Goal: Task Accomplishment & Management: Complete application form

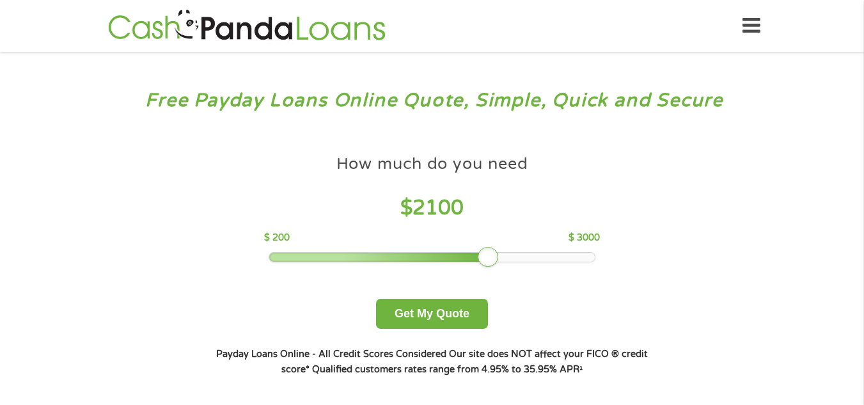
drag, startPoint x: 368, startPoint y: 256, endPoint x: 474, endPoint y: 250, distance: 106.4
click at [474, 250] on div "How much do you need $ 2100 $ 200 $ 3000" at bounding box center [432, 205] width 336 height 114
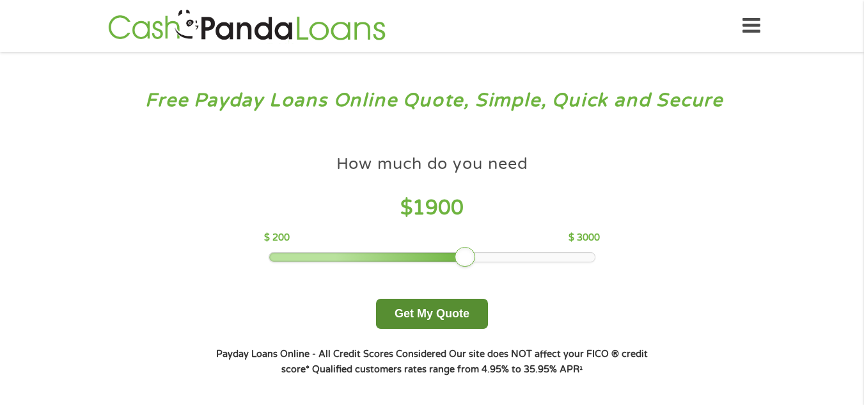
click at [419, 317] on button "Get My Quote" at bounding box center [432, 314] width 112 height 30
click at [407, 303] on button "Get My Quote" at bounding box center [432, 314] width 112 height 30
click at [404, 325] on button "Get My Quote" at bounding box center [432, 314] width 112 height 30
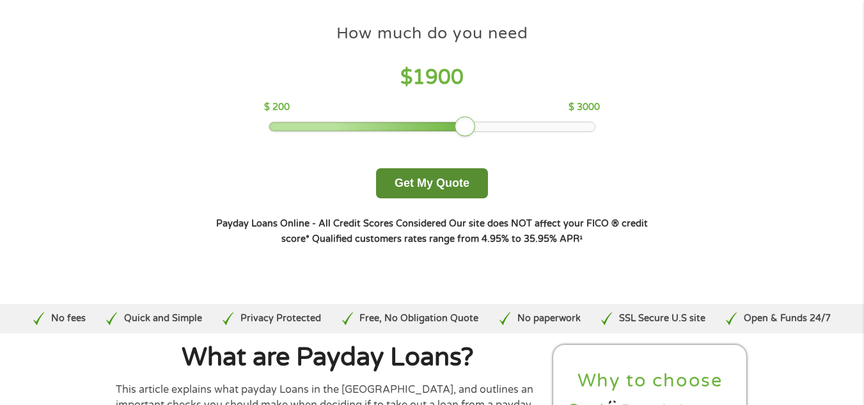
scroll to position [134, 0]
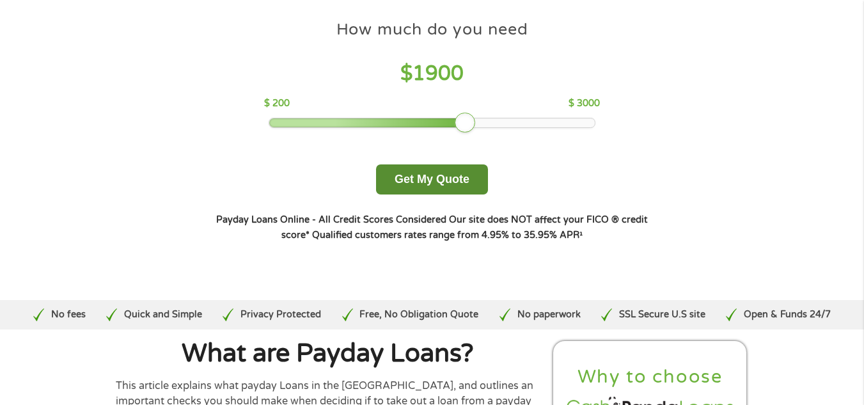
click at [411, 177] on button "Get My Quote" at bounding box center [432, 179] width 112 height 30
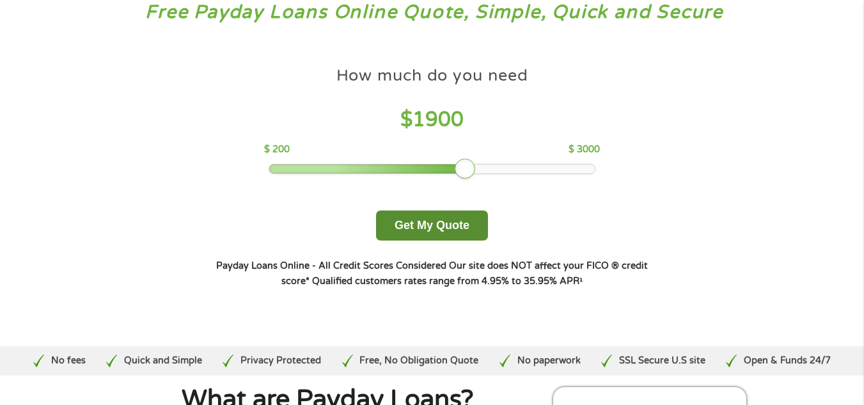
scroll to position [0, 0]
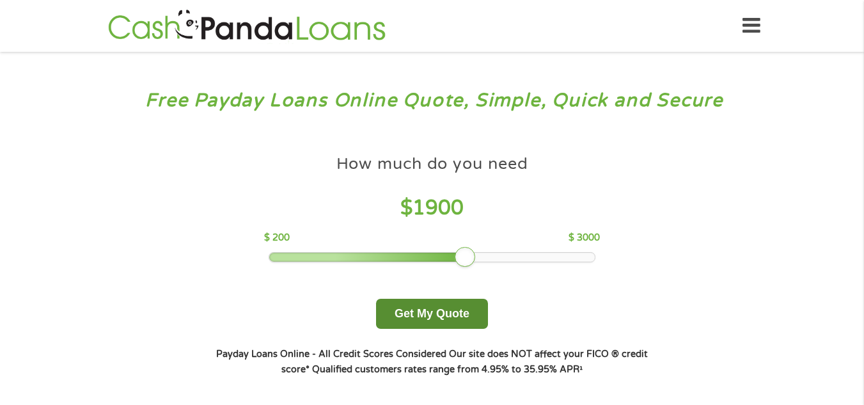
click at [418, 317] on button "Get My Quote" at bounding box center [432, 314] width 112 height 30
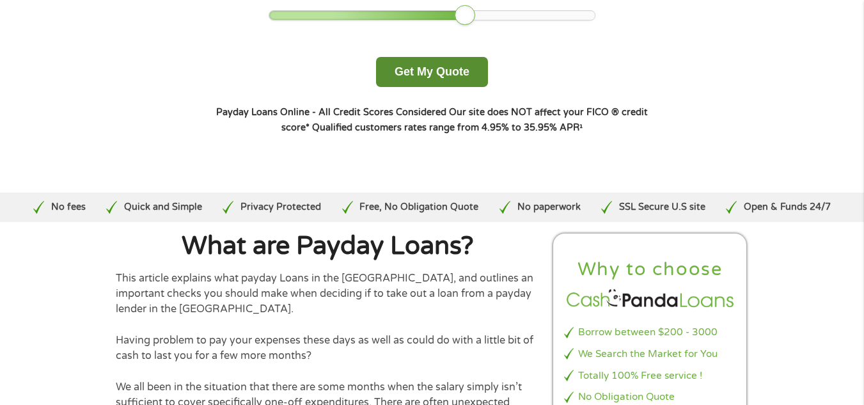
scroll to position [244, 0]
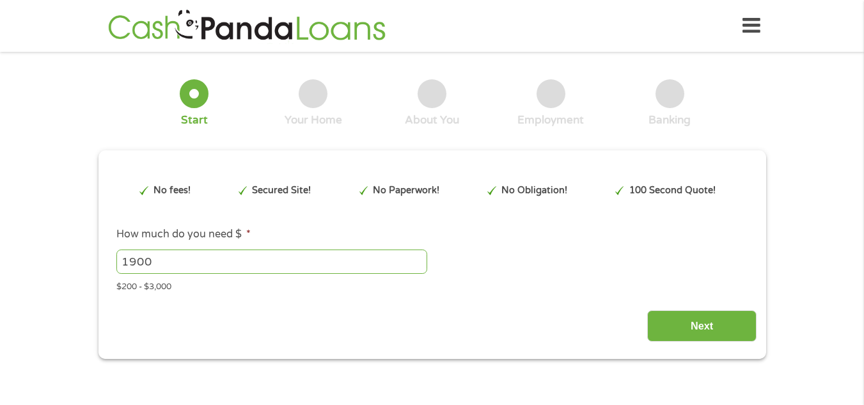
type input "Cj0KCQjwrc7GBhCfARIsAHGcW5W1pTORvna1pBu1MhALdeCP92X4H1cv2ZYtGqAnUqgQInUVfLVx1mI…"
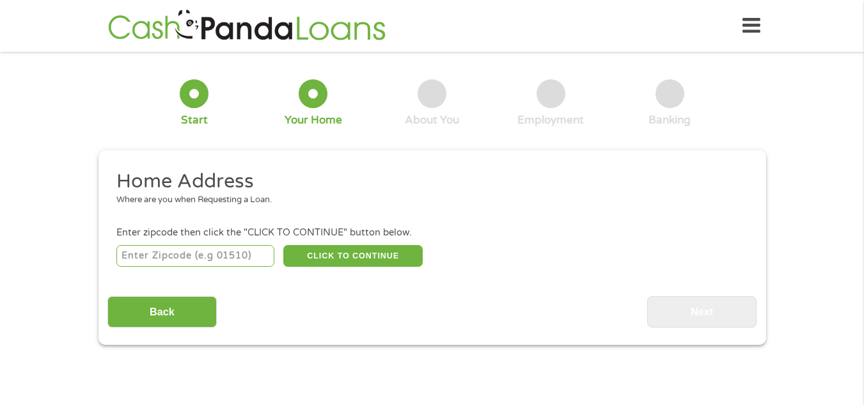
click at [150, 273] on div "Home Address Where are you when Requesting a Loan. Enter zipcode then click the…" at bounding box center [431, 248] width 649 height 159
click at [230, 264] on input "number" at bounding box center [195, 256] width 158 height 22
type input "18428"
click at [323, 264] on button "CLICK TO CONTINUE" at bounding box center [352, 256] width 139 height 22
type input "18428"
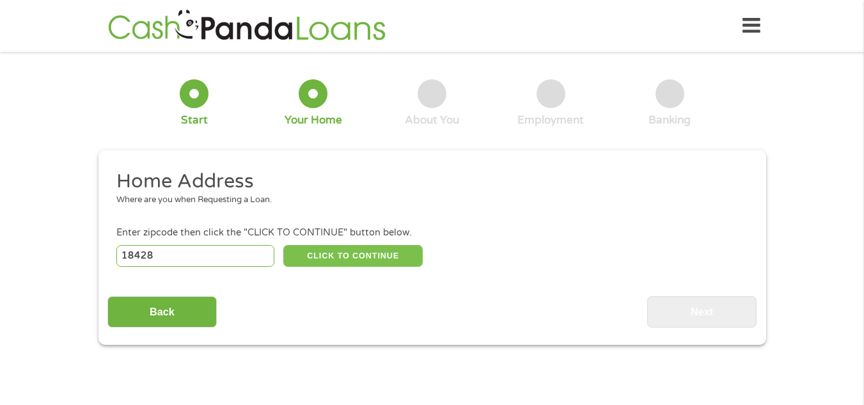
type input "[PERSON_NAME]"
select select "[US_STATE]"
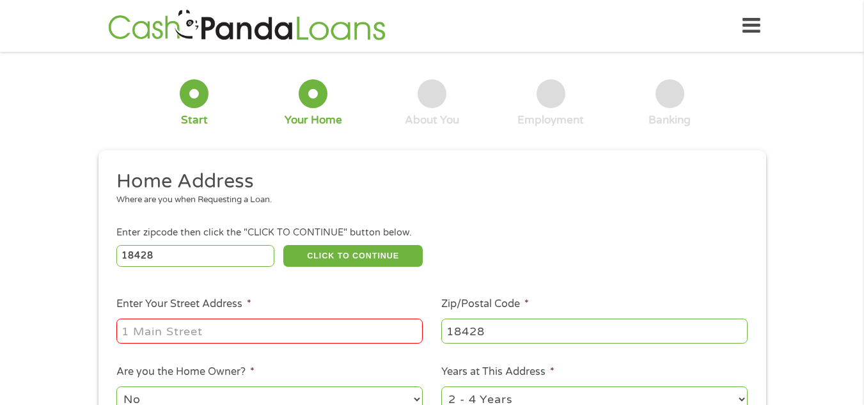
click at [162, 326] on input "Enter Your Street Address *" at bounding box center [269, 331] width 306 height 24
type input "[STREET_ADDRESS][PERSON_NAME]"
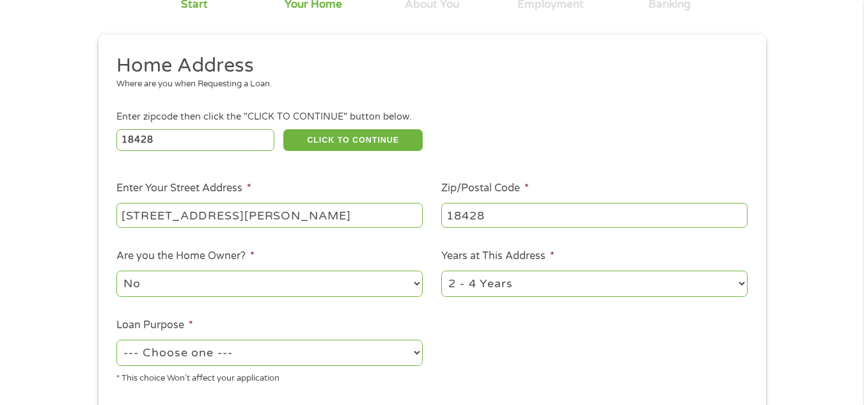
scroll to position [123, 0]
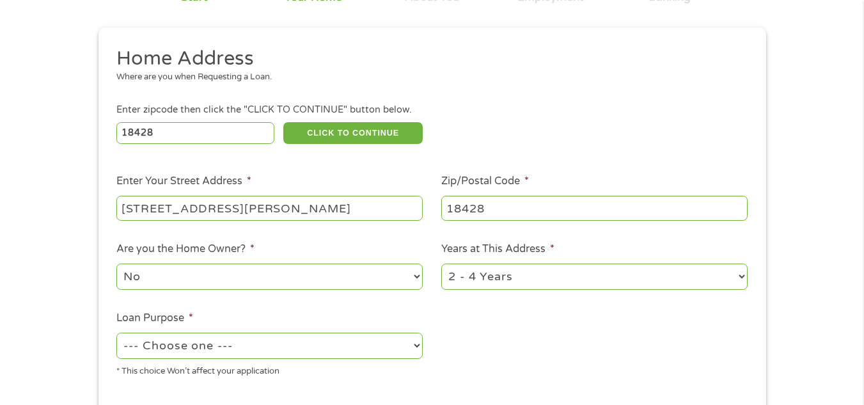
click at [681, 272] on select "1 Year or less 1 - 2 Years 2 - 4 Years Over 4 Years" at bounding box center [594, 277] width 306 height 26
select select "60months"
click at [441, 264] on select "1 Year or less 1 - 2 Years 2 - 4 Years Over 4 Years" at bounding box center [594, 277] width 306 height 26
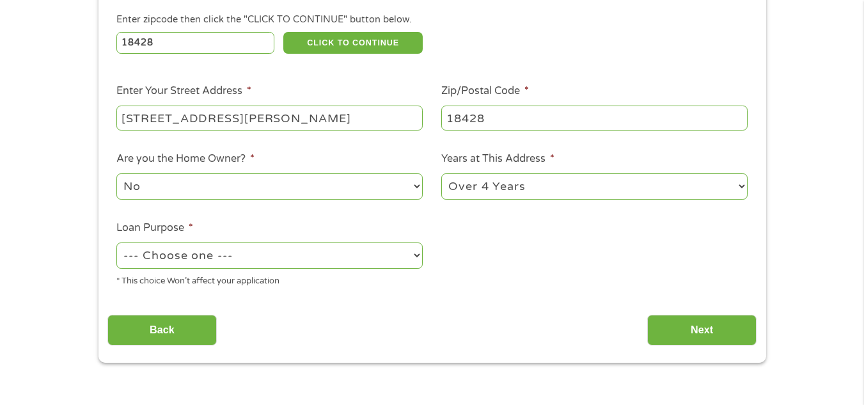
scroll to position [216, 0]
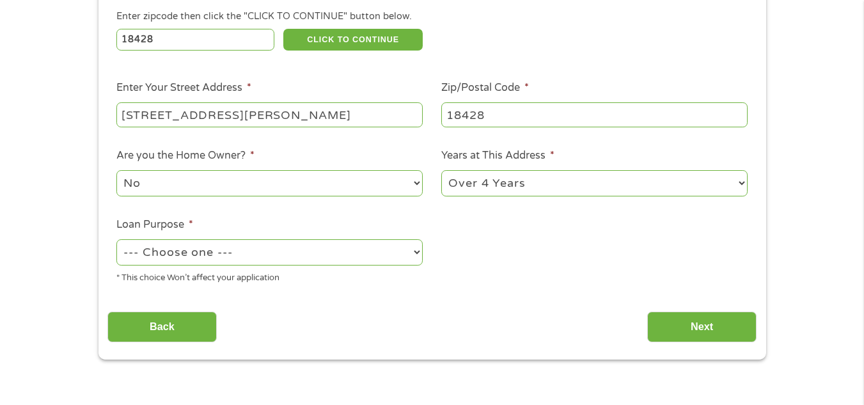
click at [376, 251] on select "--- Choose one --- Pay Bills Debt Consolidation Home Improvement Major Purchase…" at bounding box center [269, 252] width 306 height 26
select select "shorttermcash"
click at [116, 239] on select "--- Choose one --- Pay Bills Debt Consolidation Home Improvement Major Purchase…" at bounding box center [269, 252] width 306 height 26
click at [733, 338] on input "Next" at bounding box center [702, 327] width 109 height 31
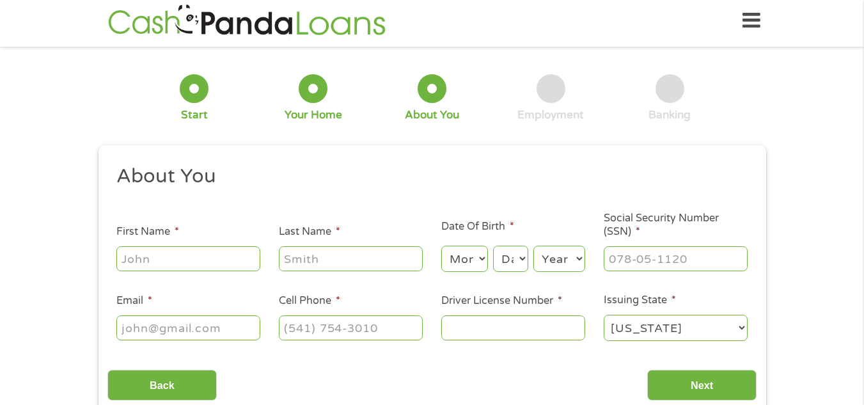
scroll to position [0, 0]
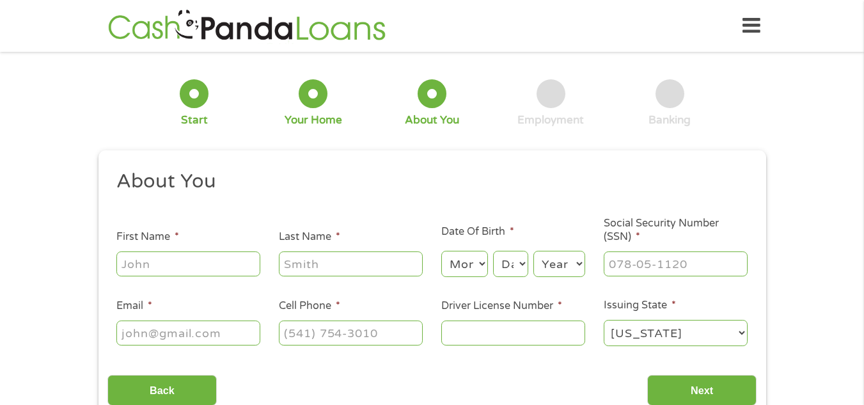
click at [221, 268] on input "First Name *" at bounding box center [188, 263] width 144 height 24
type input "[PERSON_NAME]"
select select "1"
select select "27"
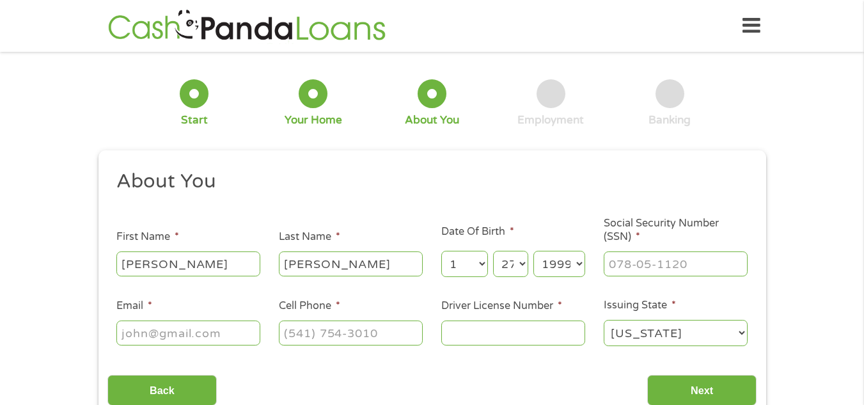
select select "1989"
type input "182-70-7252"
click at [214, 326] on input "Email *" at bounding box center [188, 333] width 144 height 24
type input "[EMAIL_ADDRESS][DOMAIN_NAME]"
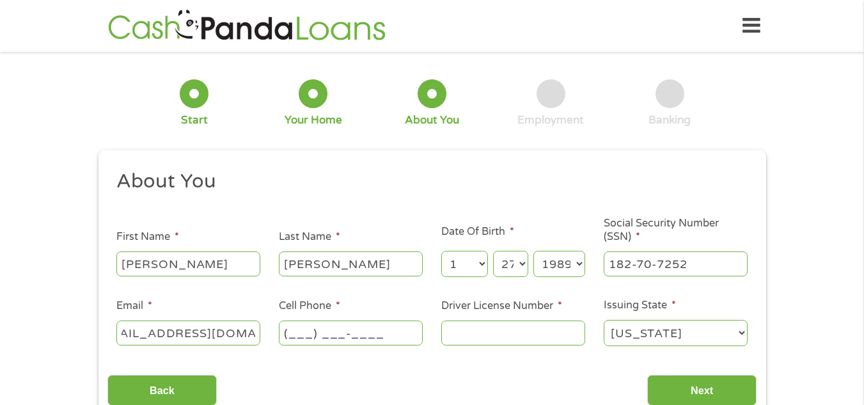
scroll to position [0, 0]
type input "[PHONE_NUMBER]"
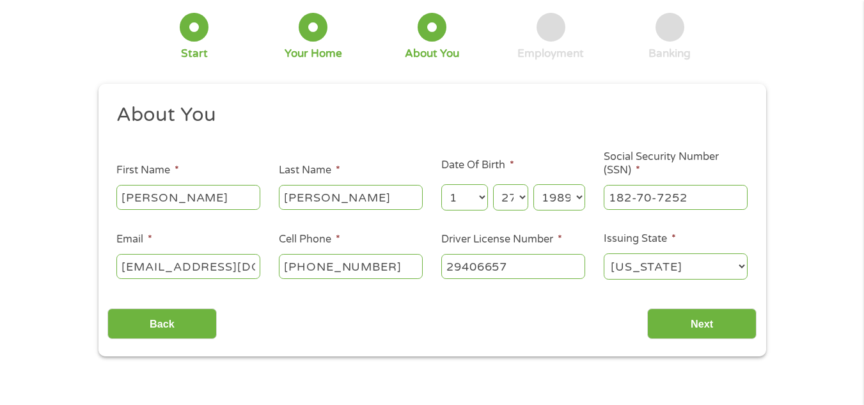
scroll to position [86, 0]
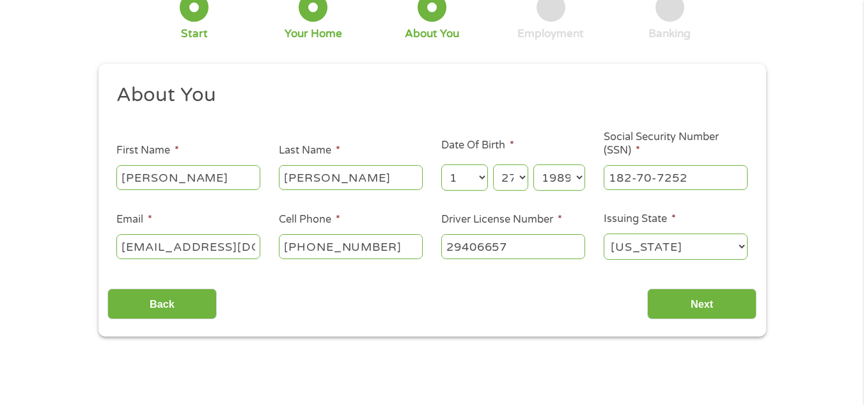
type input "29406657"
click at [716, 310] on input "Next" at bounding box center [702, 304] width 109 height 31
click at [706, 312] on input "Next" at bounding box center [702, 304] width 109 height 31
click at [699, 308] on input "Next" at bounding box center [702, 304] width 109 height 31
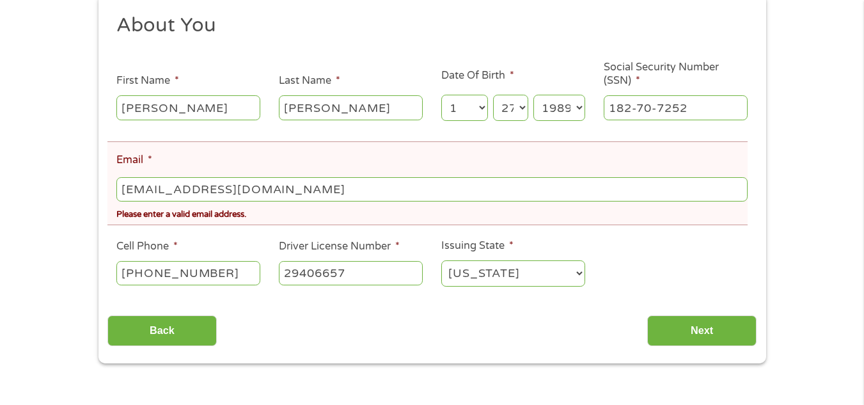
scroll to position [229, 0]
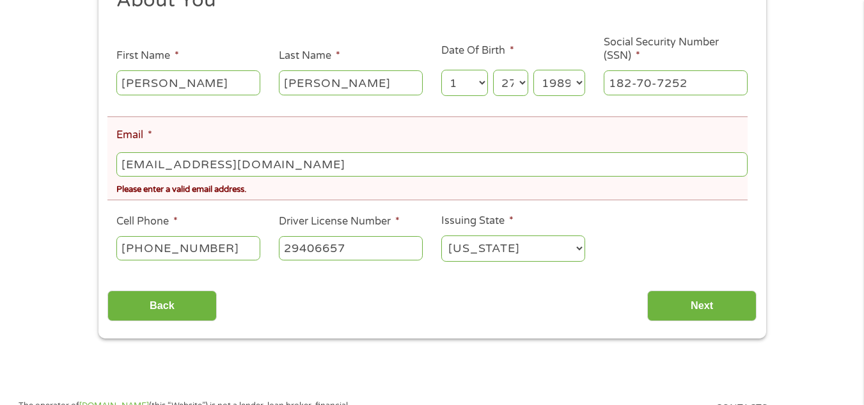
click at [367, 162] on input "[EMAIL_ADDRESS][DOMAIN_NAME]" at bounding box center [431, 164] width 631 height 24
type input "k"
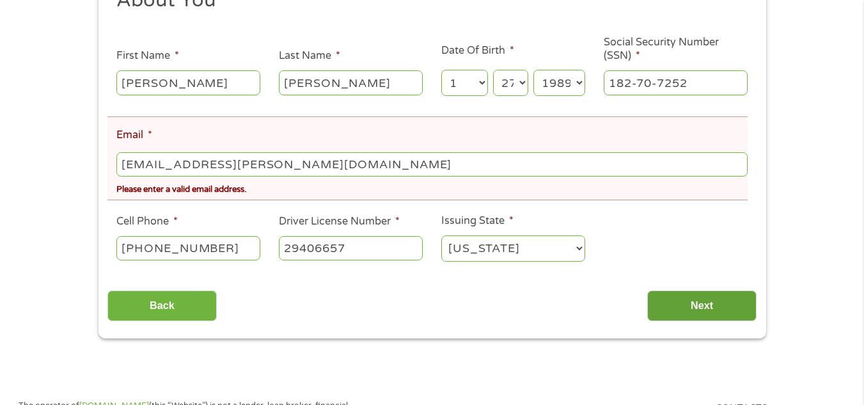
type input "[EMAIL_ADDRESS][PERSON_NAME][DOMAIN_NAME]"
click at [690, 302] on input "Next" at bounding box center [702, 305] width 109 height 31
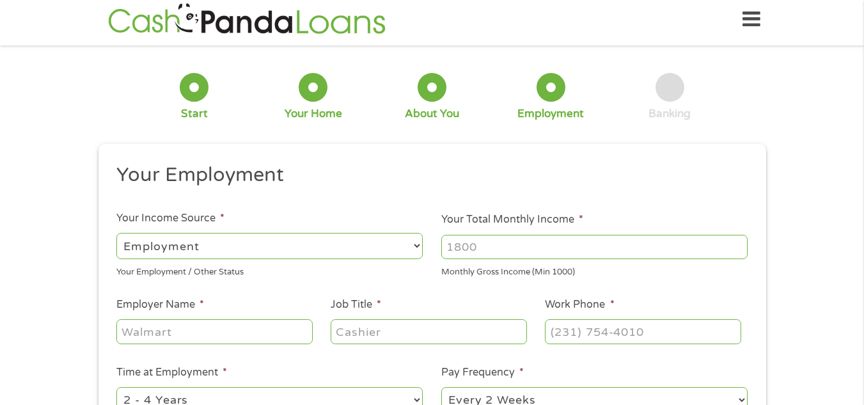
scroll to position [0, 0]
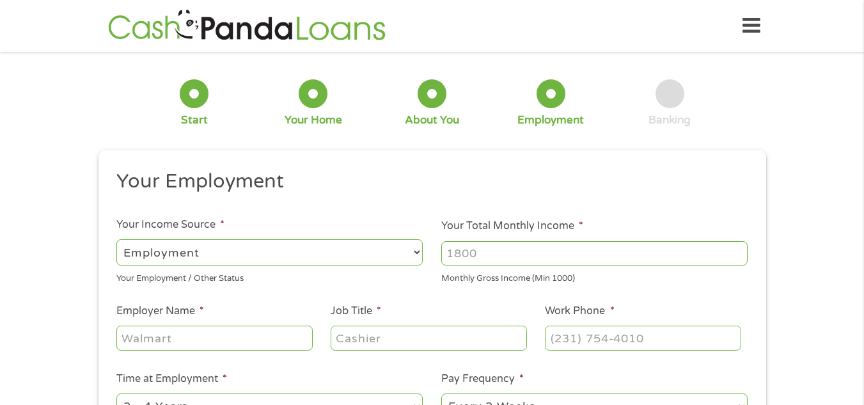
click at [218, 264] on select "--- Choose one --- Employment [DEMOGRAPHIC_DATA] Benefits" at bounding box center [269, 252] width 306 height 26
click at [498, 256] on input "Your Total Monthly Income *" at bounding box center [594, 253] width 306 height 24
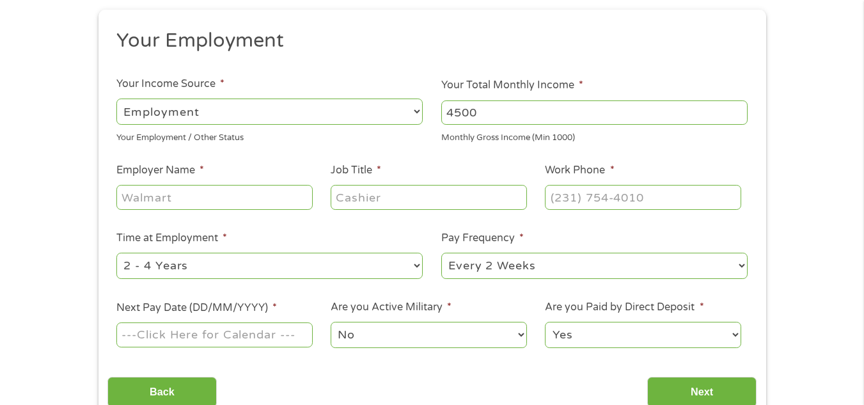
scroll to position [147, 0]
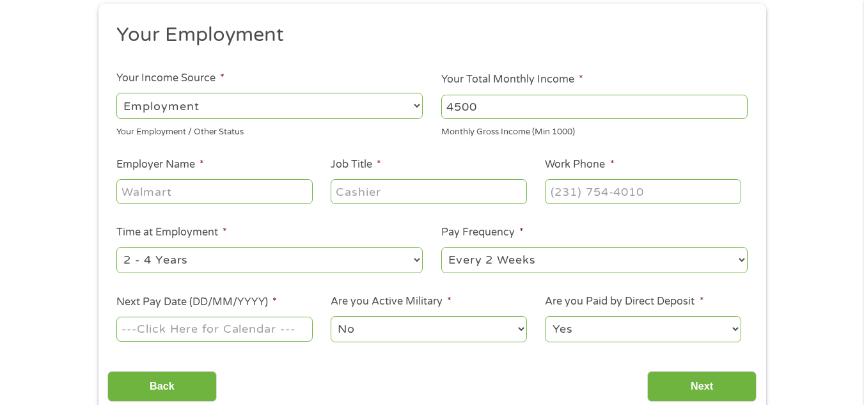
type input "4500"
click at [150, 193] on input "Employer Name *" at bounding box center [214, 191] width 196 height 24
type input "amcast"
type input "regional sales manager"
type input "(888) ___-____"
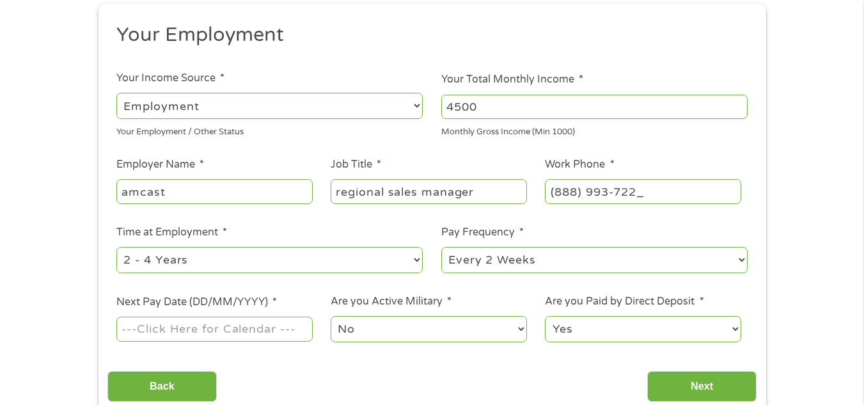
type input "[PHONE_NUMBER]"
click at [385, 254] on select "--- Choose one --- 1 Year or less 1 - 2 Years 2 - 4 Years Over 4 Years" at bounding box center [269, 260] width 306 height 26
select select "12months"
click at [116, 247] on select "--- Choose one --- 1 Year or less 1 - 2 Years 2 - 4 Years Over 4 Years" at bounding box center [269, 260] width 306 height 26
click at [599, 267] on select "--- Choose one --- Every 2 Weeks Every Week Monthly Semi-Monthly" at bounding box center [594, 260] width 306 height 26
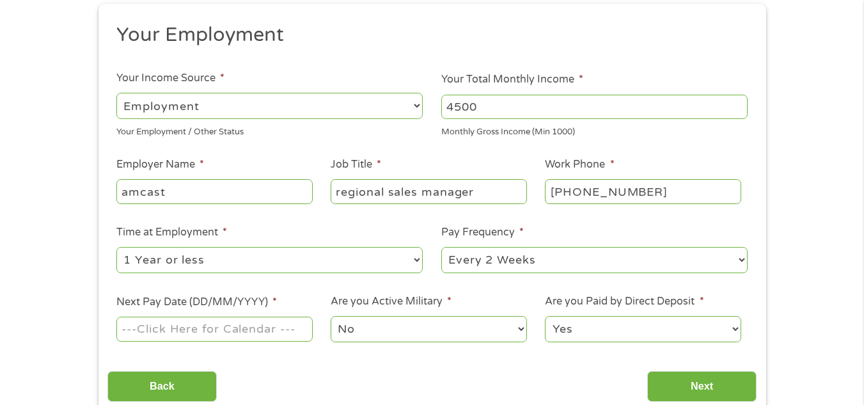
click at [607, 239] on li "Pay Frequency * --- Choose one --- Every 2 Weeks Every Week Monthly Semi-Monthly" at bounding box center [595, 250] width 325 height 51
click at [273, 326] on input "Next Pay Date (DD/MM/YYYY) *" at bounding box center [214, 329] width 196 height 24
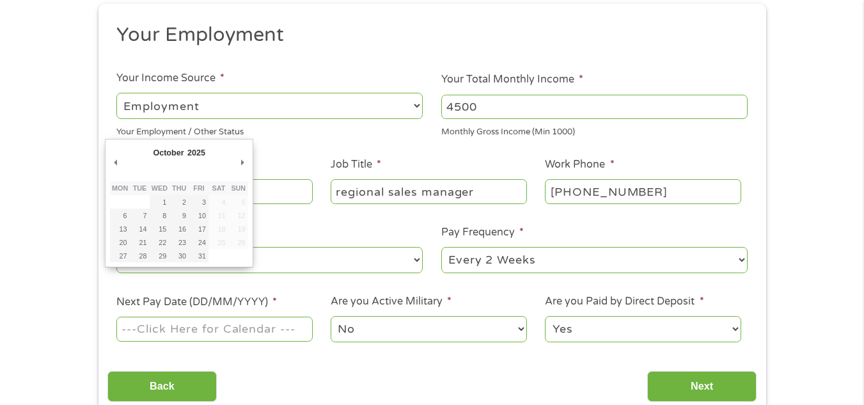
type input "[DATE]"
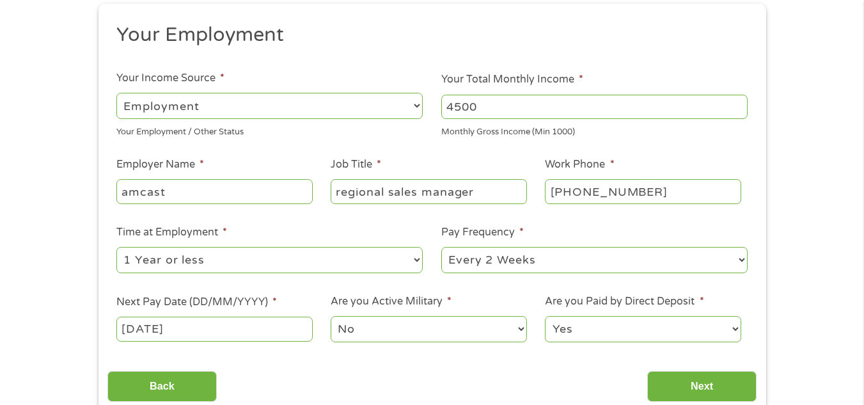
click at [458, 333] on select "No Yes" at bounding box center [429, 329] width 196 height 26
click at [644, 337] on select "Yes No" at bounding box center [643, 329] width 196 height 26
click at [744, 272] on select "--- Choose one --- Every 2 Weeks Every Week Monthly Semi-Monthly" at bounding box center [594, 260] width 306 height 26
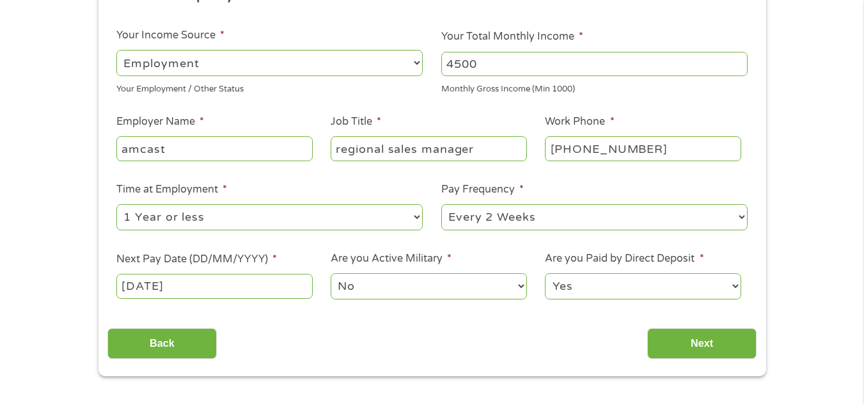
scroll to position [232, 0]
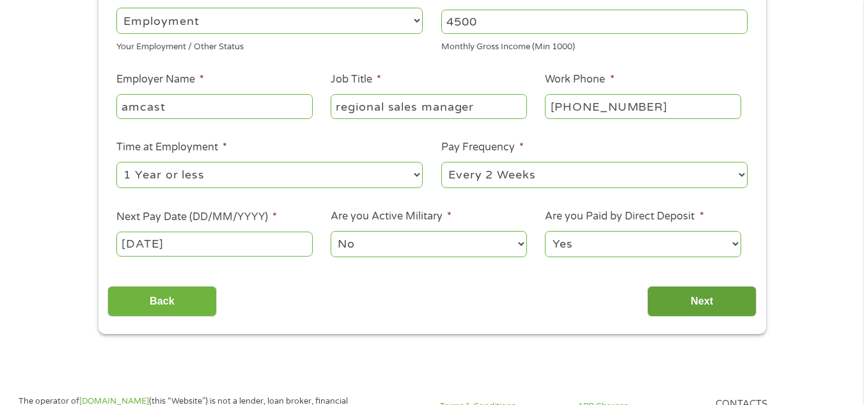
click at [712, 312] on input "Next" at bounding box center [702, 301] width 109 height 31
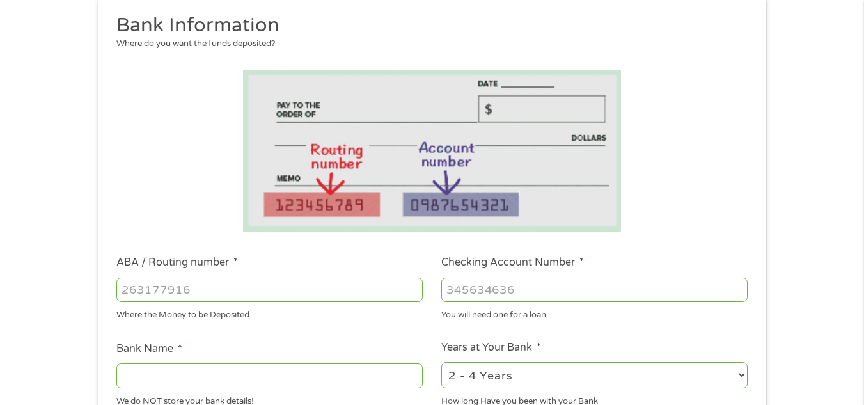
scroll to position [158, 0]
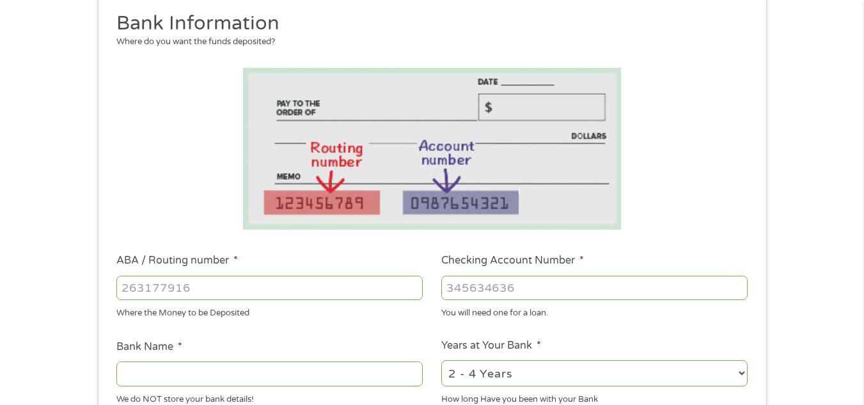
click at [338, 293] on input "ABA / Routing number *" at bounding box center [269, 288] width 306 height 24
click at [530, 293] on input "Checking Account Number *" at bounding box center [594, 288] width 306 height 24
type input "200398301"
click at [283, 289] on input "ABA / Routing number *" at bounding box center [269, 288] width 306 height 24
type input "1"
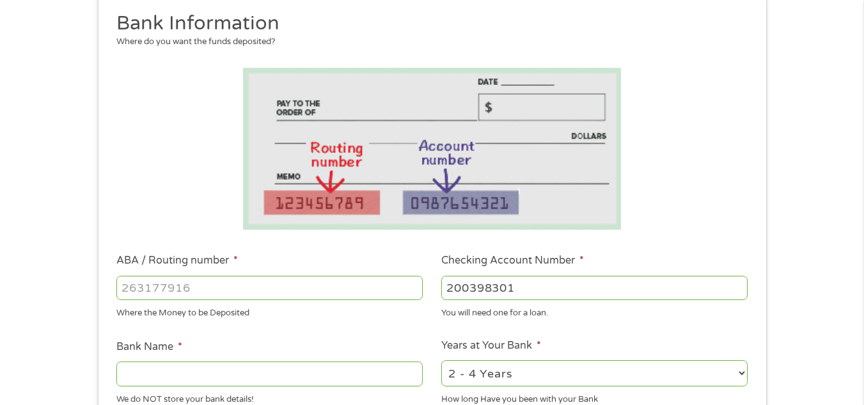
click at [336, 292] on input "ABA / Routing number *" at bounding box center [269, 288] width 306 height 24
type input "031311807"
type input "PEOPLES SERCURITY BANK AND TRUST COM"
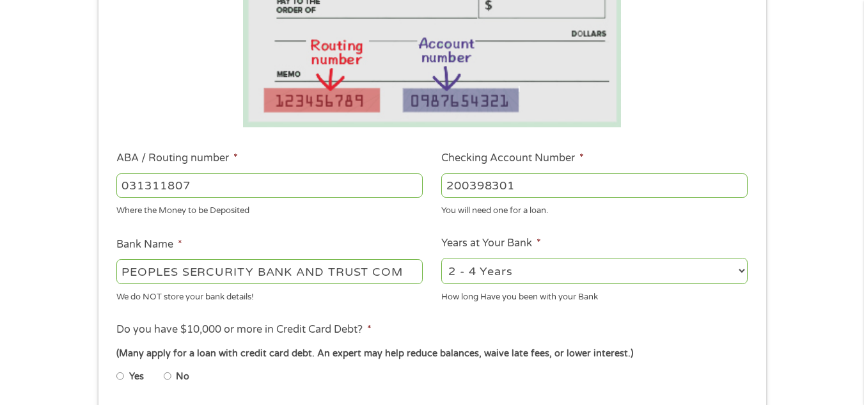
scroll to position [318, 0]
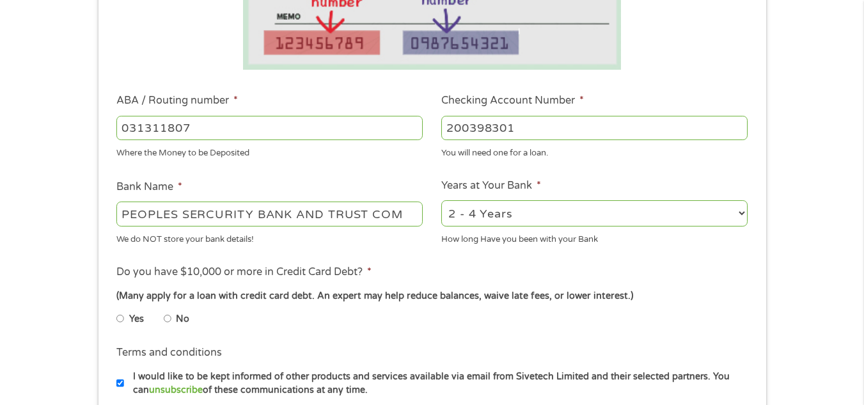
type input "031311807"
click at [557, 221] on select "2 - 4 Years 6 - 12 Months 1 - 2 Years Over 4 Years" at bounding box center [594, 213] width 306 height 26
select select "60months"
click at [441, 200] on select "2 - 4 Years 6 - 12 Months 1 - 2 Years Over 4 Years" at bounding box center [594, 213] width 306 height 26
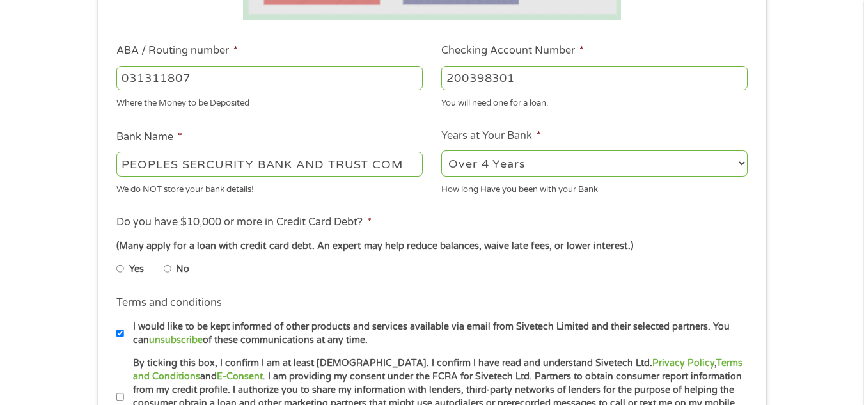
scroll to position [536, 0]
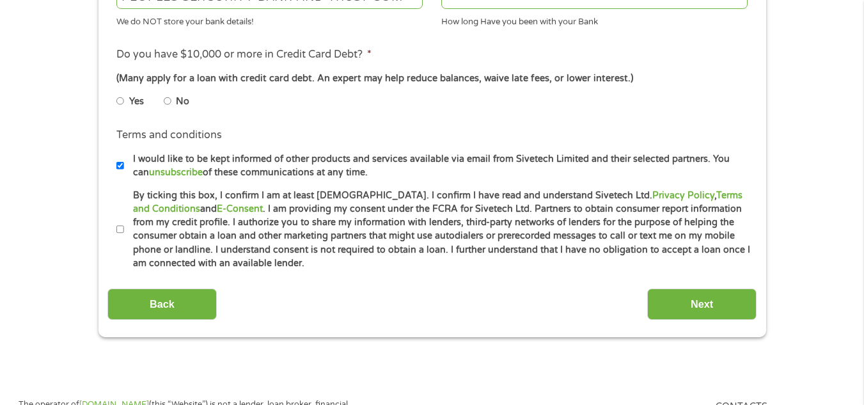
click at [170, 107] on input "No" at bounding box center [168, 101] width 8 height 20
radio input "true"
click at [120, 223] on input "By ticking this box, I confirm I am at least [DEMOGRAPHIC_DATA]. I confirm I ha…" at bounding box center [120, 229] width 8 height 20
checkbox input "true"
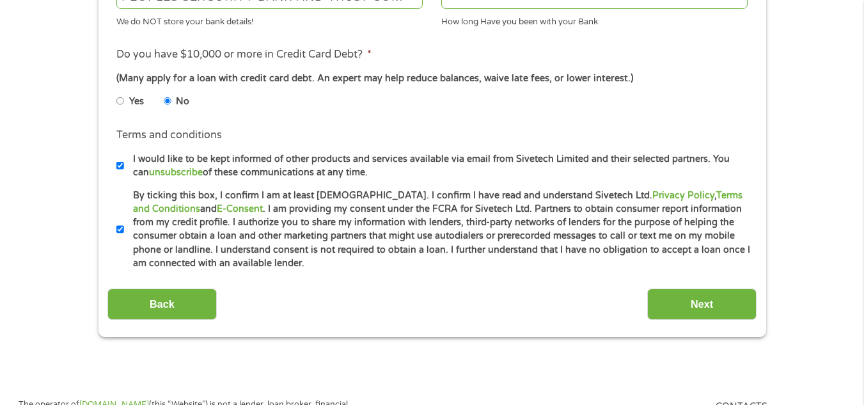
click at [119, 156] on input "I would like to be kept informed of other products and services available via e…" at bounding box center [120, 165] width 8 height 20
checkbox input "false"
click at [718, 315] on input "Next" at bounding box center [702, 304] width 109 height 31
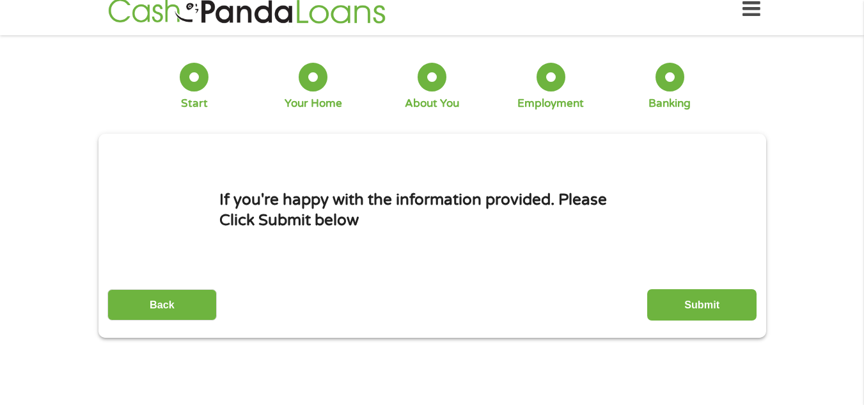
scroll to position [0, 0]
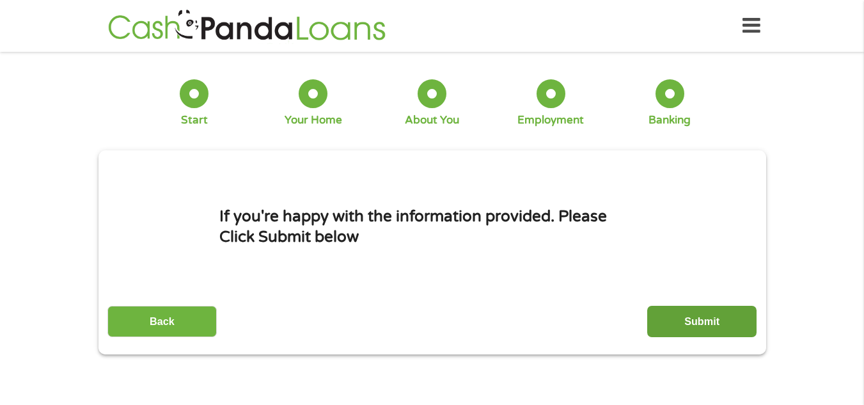
click at [695, 319] on input "Submit" at bounding box center [702, 321] width 109 height 31
